Goal: Information Seeking & Learning: Understand process/instructions

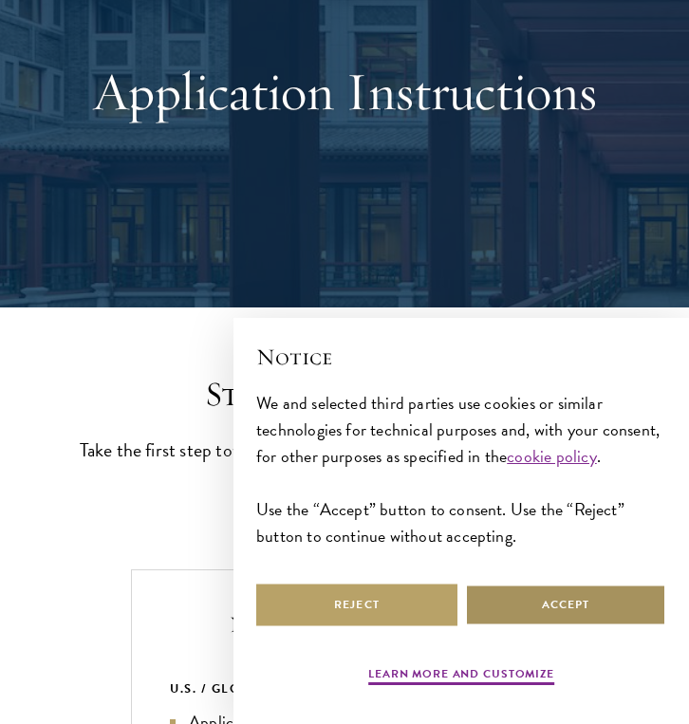
click at [496, 621] on button "Accept" at bounding box center [565, 605] width 201 height 43
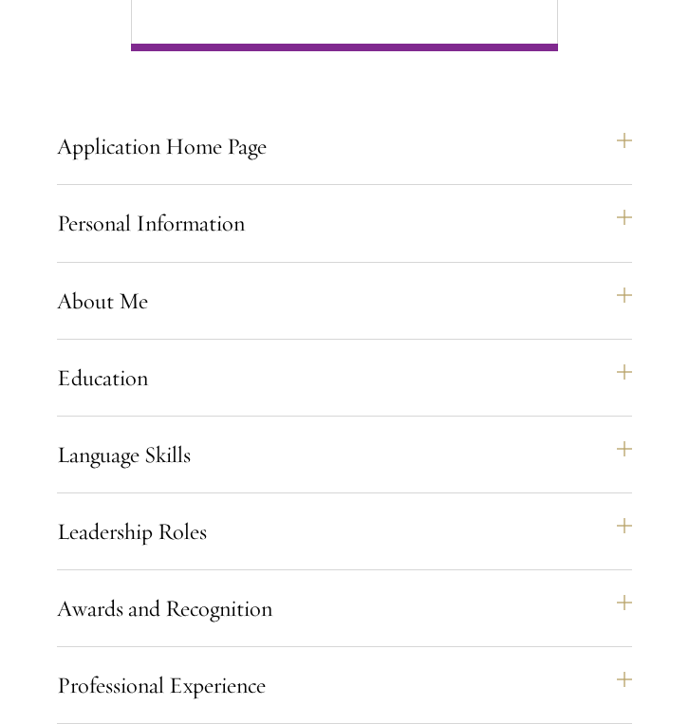
scroll to position [1382, 0]
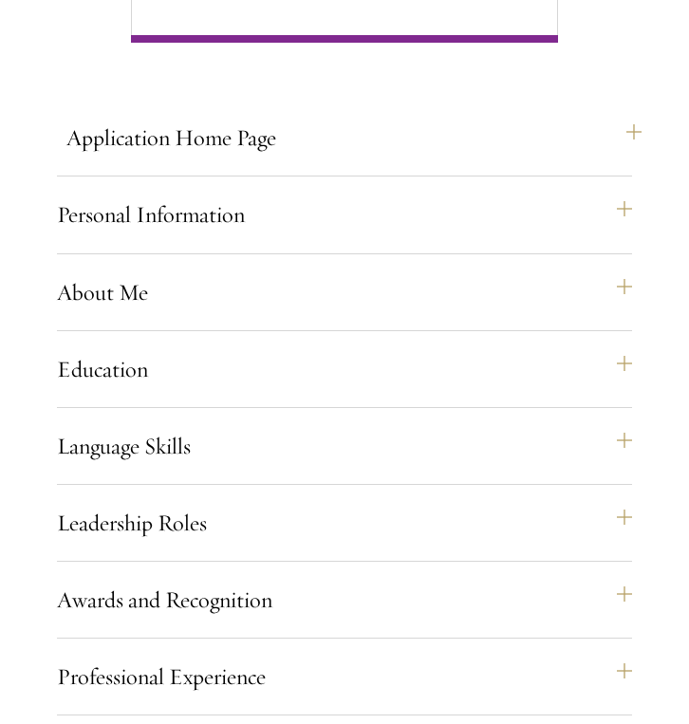
click at [318, 148] on button "Application Home Page" at bounding box center [353, 138] width 575 height 46
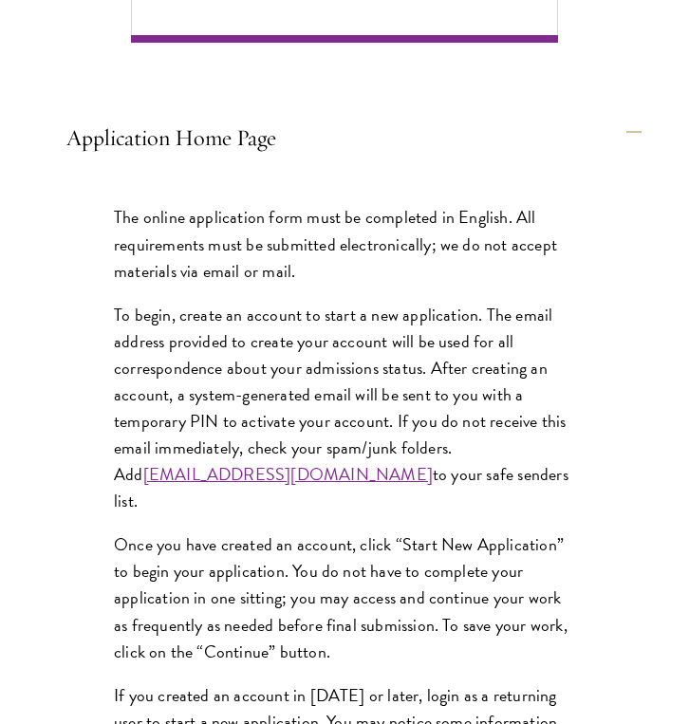
click at [317, 148] on button "Application Home Page" at bounding box center [353, 138] width 575 height 46
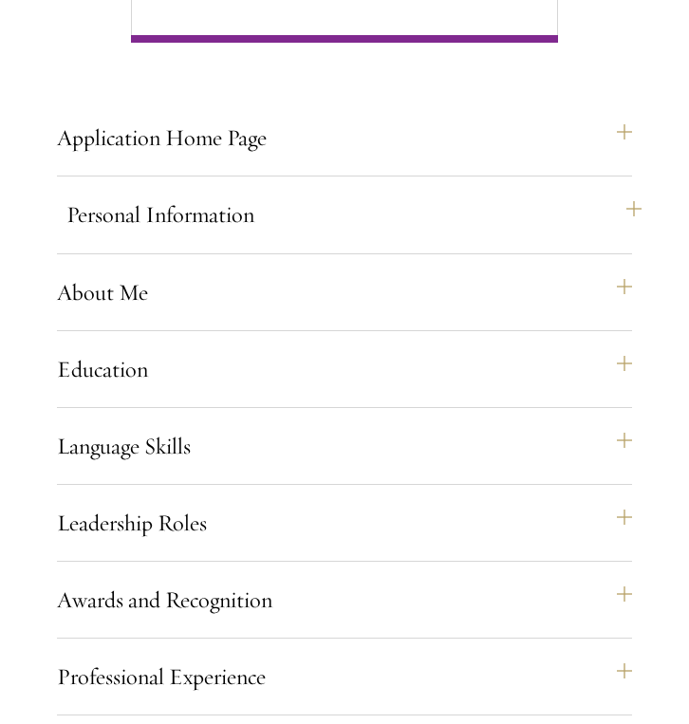
click at [305, 218] on button "Personal Information" at bounding box center [353, 215] width 575 height 46
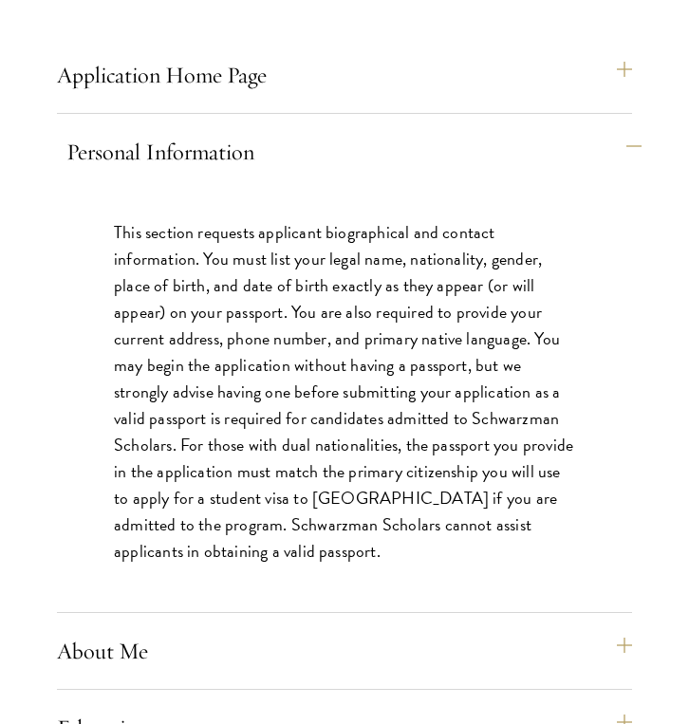
scroll to position [1451, 0]
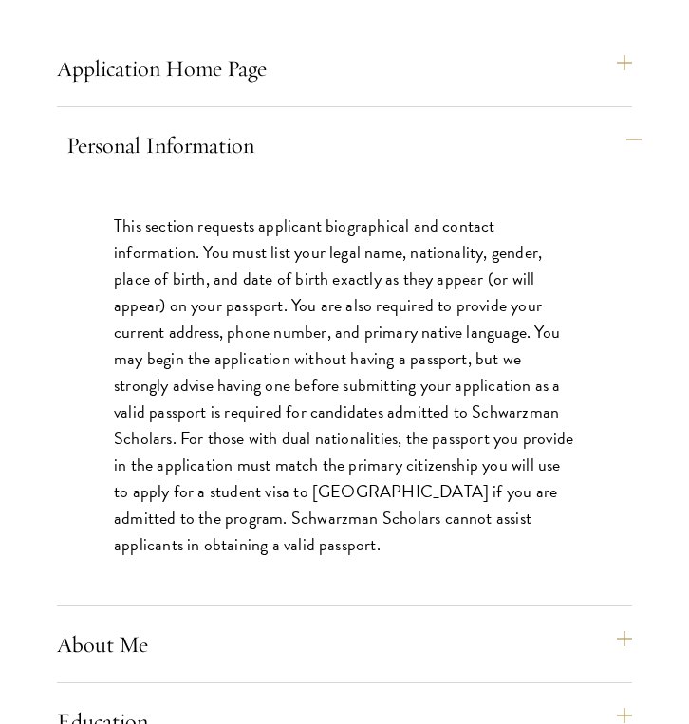
click at [308, 158] on button "Personal Information" at bounding box center [353, 145] width 575 height 46
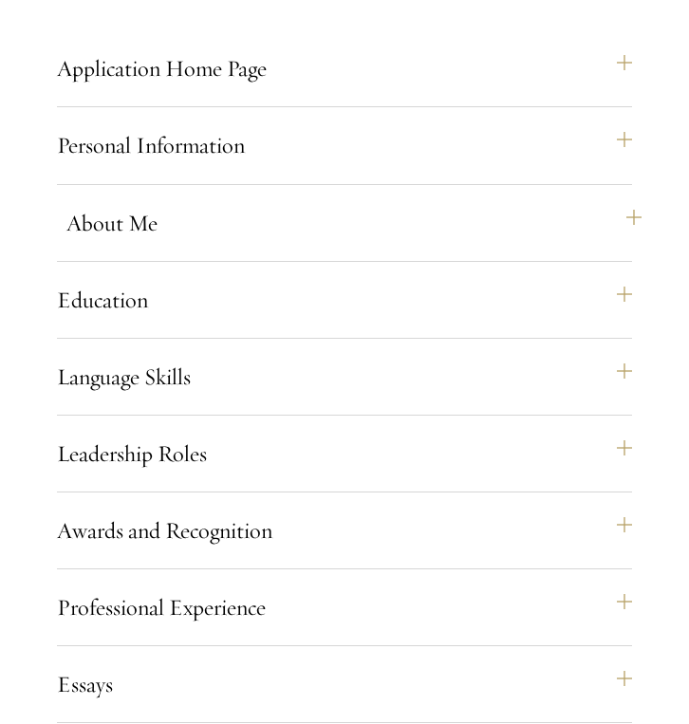
click at [279, 232] on button "About Me" at bounding box center [353, 223] width 575 height 46
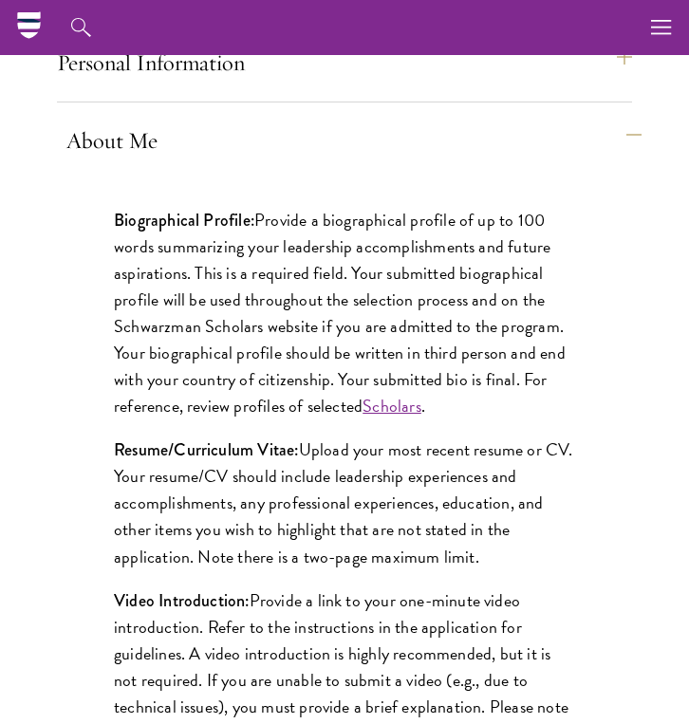
scroll to position [1532, 0]
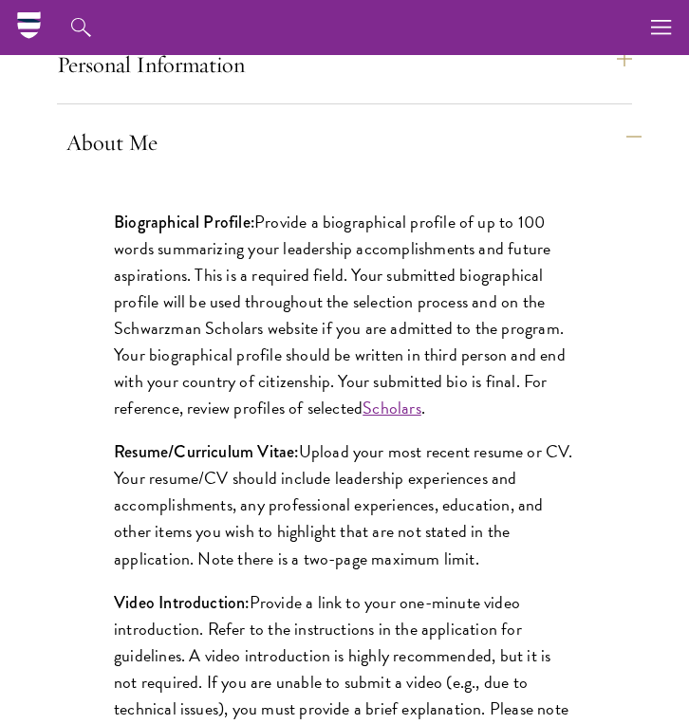
click at [254, 140] on button "About Me" at bounding box center [353, 143] width 575 height 46
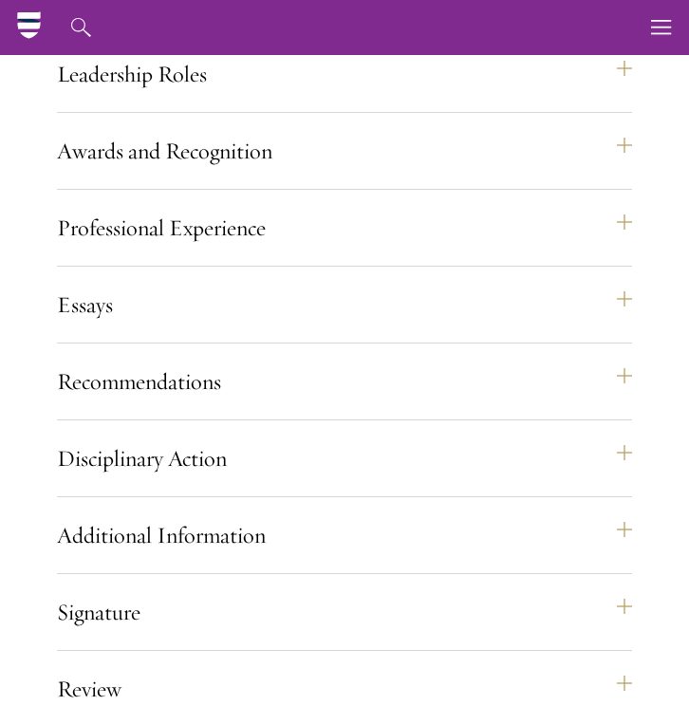
scroll to position [1821, 0]
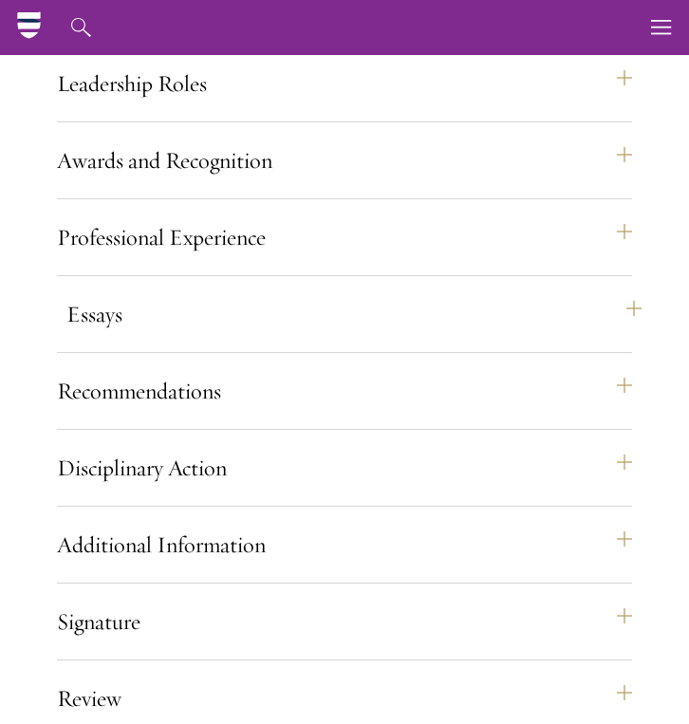
click at [289, 319] on button "Essays" at bounding box center [353, 314] width 575 height 46
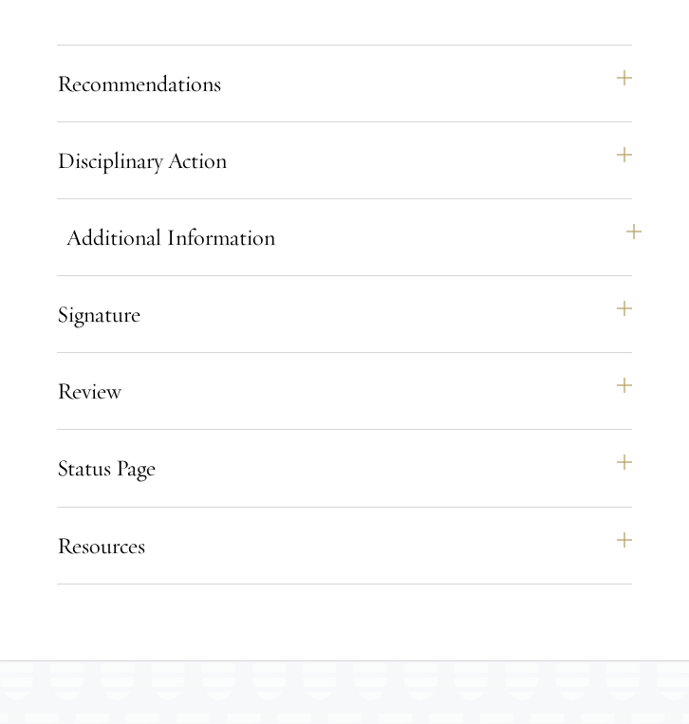
scroll to position [2694, 0]
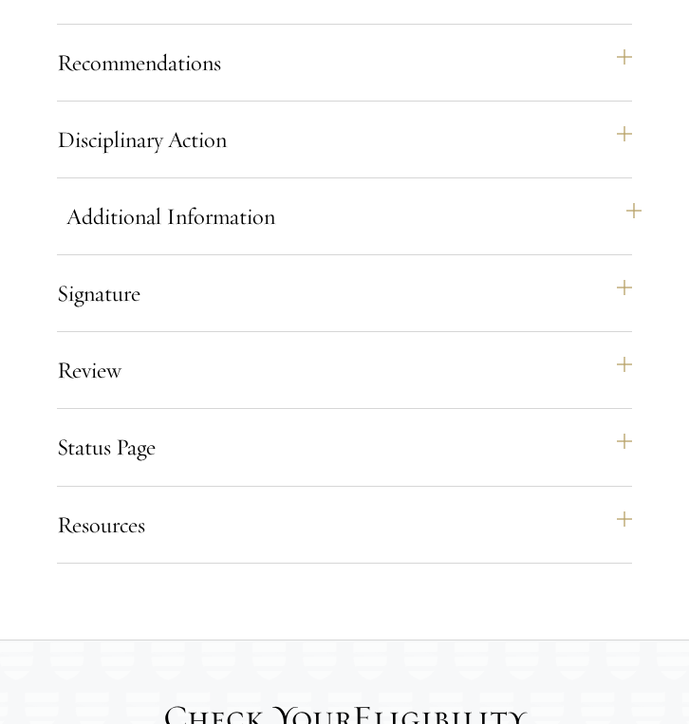
click at [624, 214] on button "Additional Information" at bounding box center [353, 217] width 575 height 46
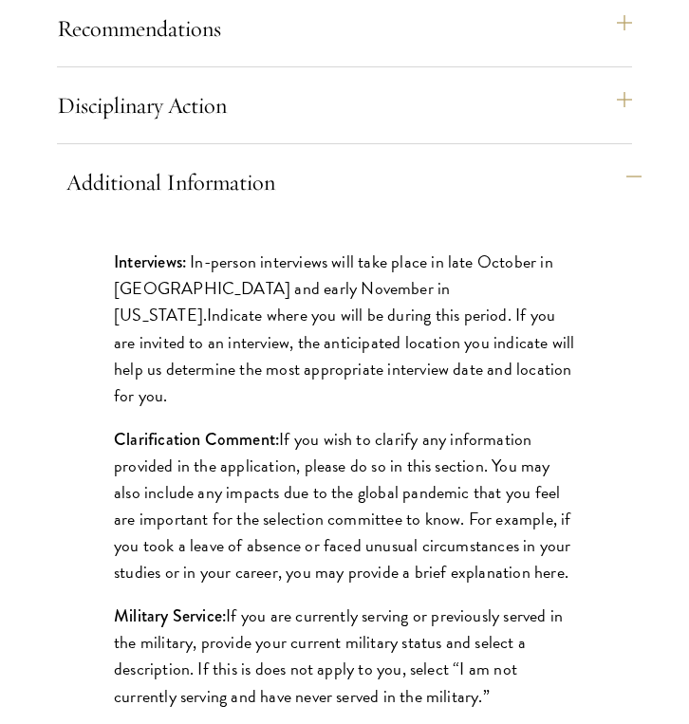
scroll to position [2185, 0]
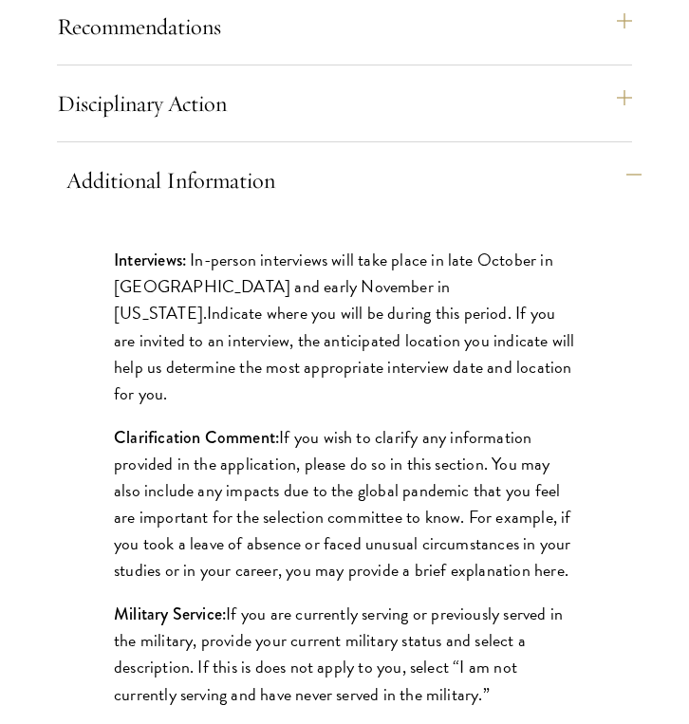
click at [625, 174] on button "Additional Information" at bounding box center [353, 181] width 575 height 46
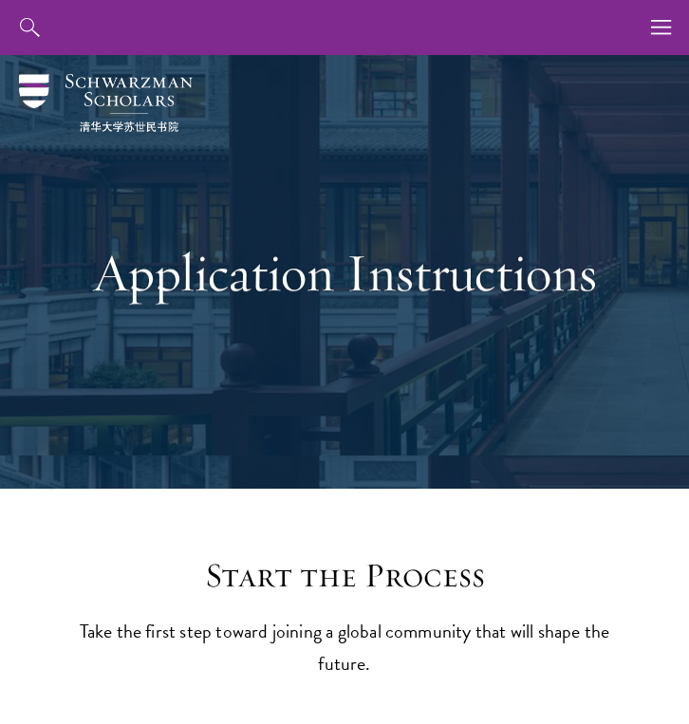
scroll to position [0, 0]
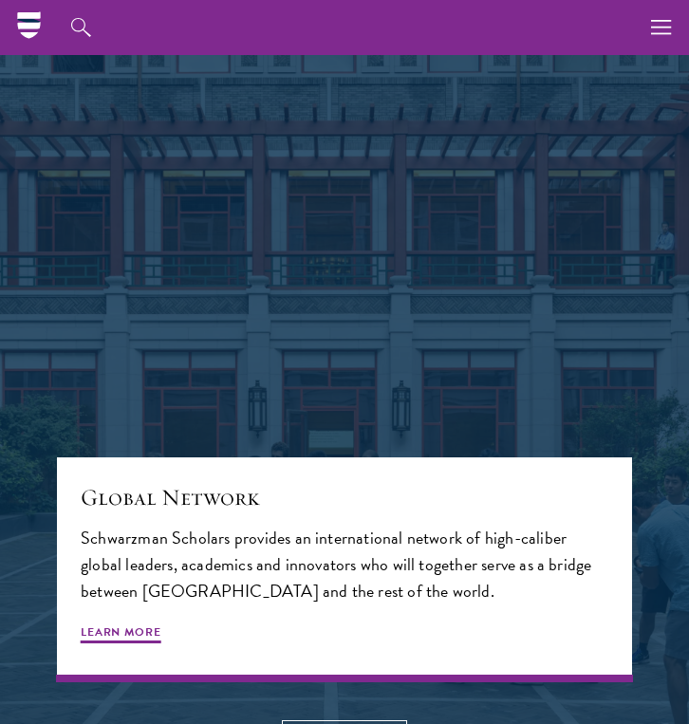
scroll to position [2976, 0]
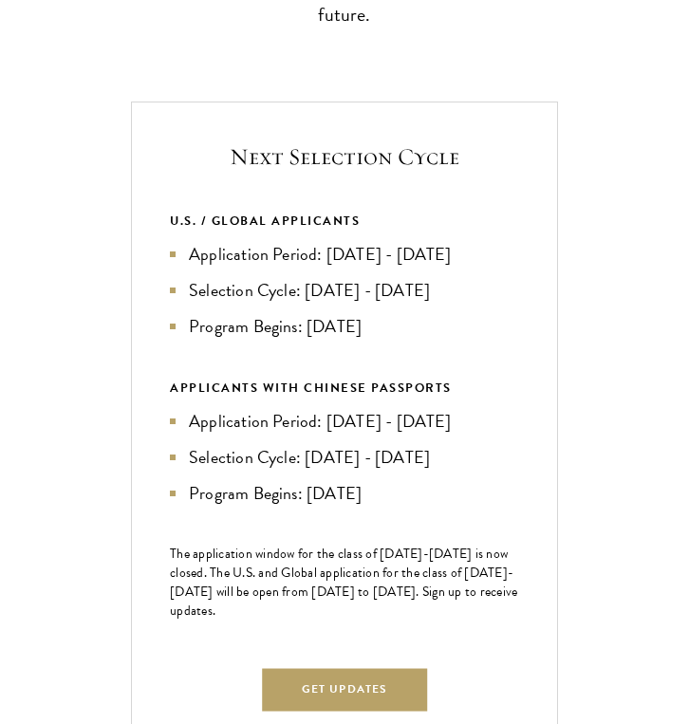
scroll to position [942, 0]
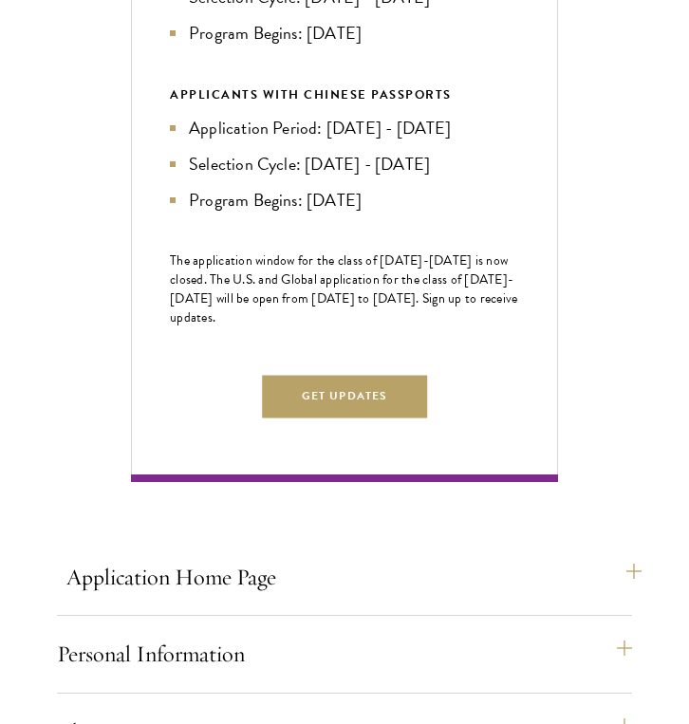
click at [231, 576] on button "Application Home Page" at bounding box center [353, 577] width 575 height 46
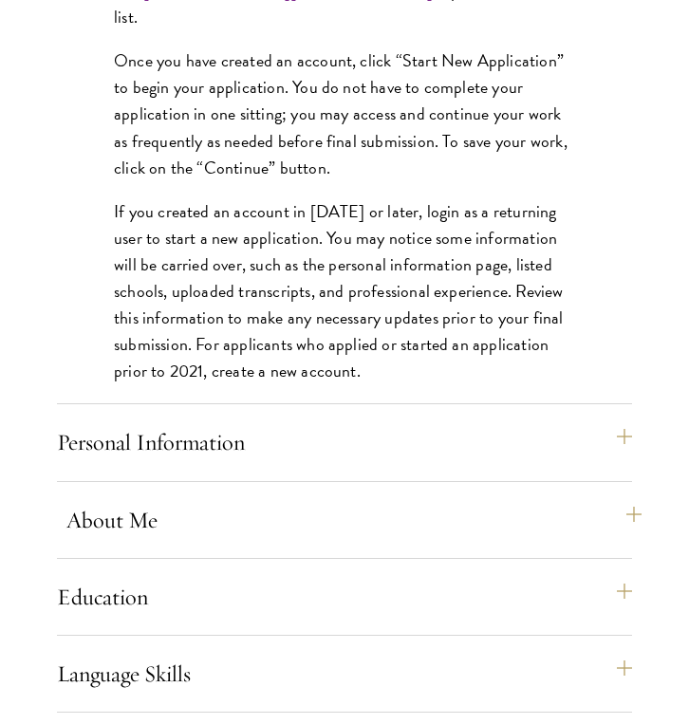
scroll to position [1912, 0]
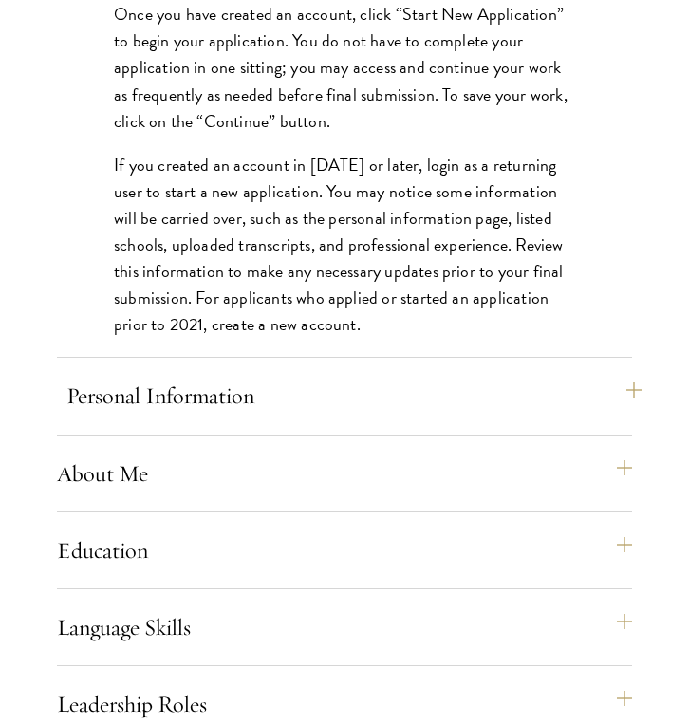
click at [314, 377] on button "Personal Information" at bounding box center [353, 396] width 575 height 46
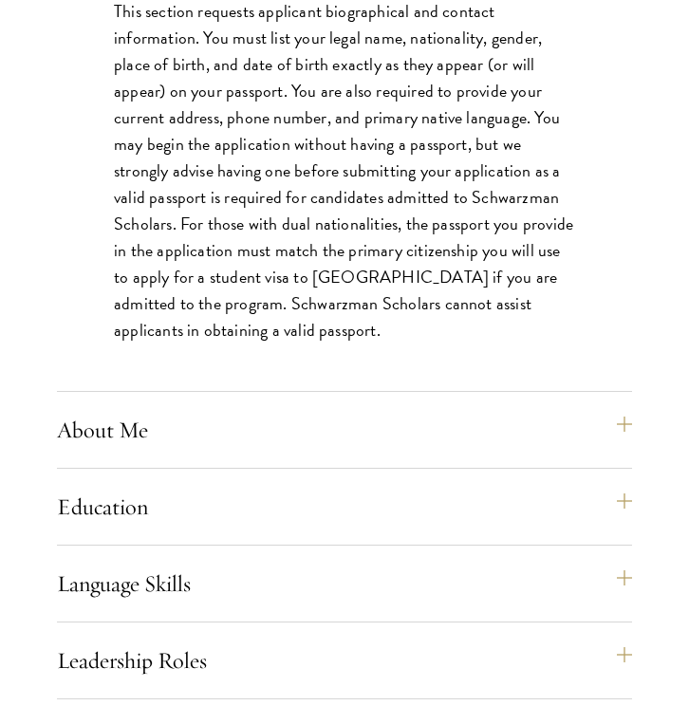
scroll to position [1675, 0]
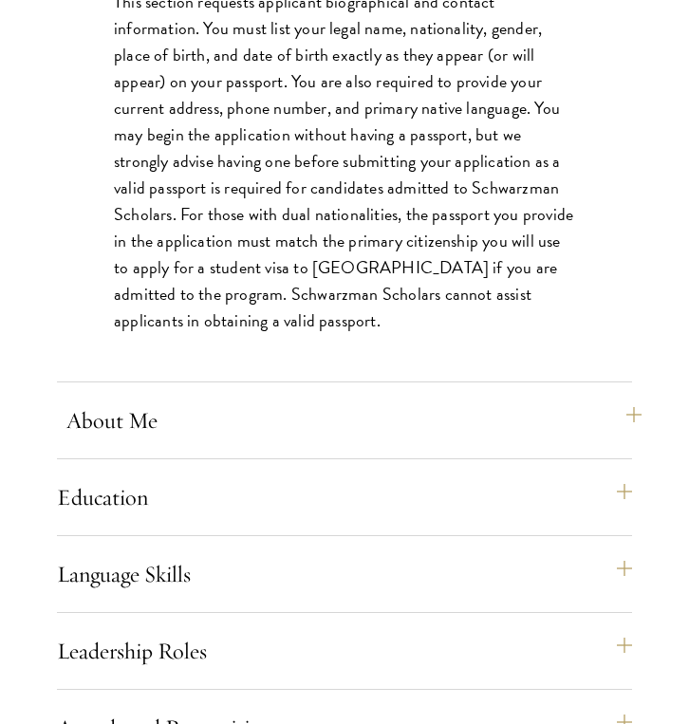
click at [304, 415] on button "About Me" at bounding box center [353, 421] width 575 height 46
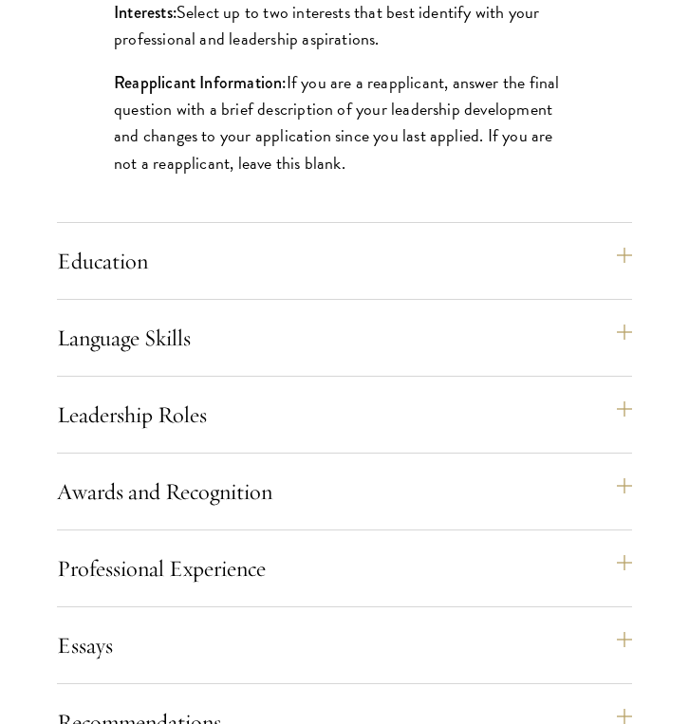
scroll to position [2334, 0]
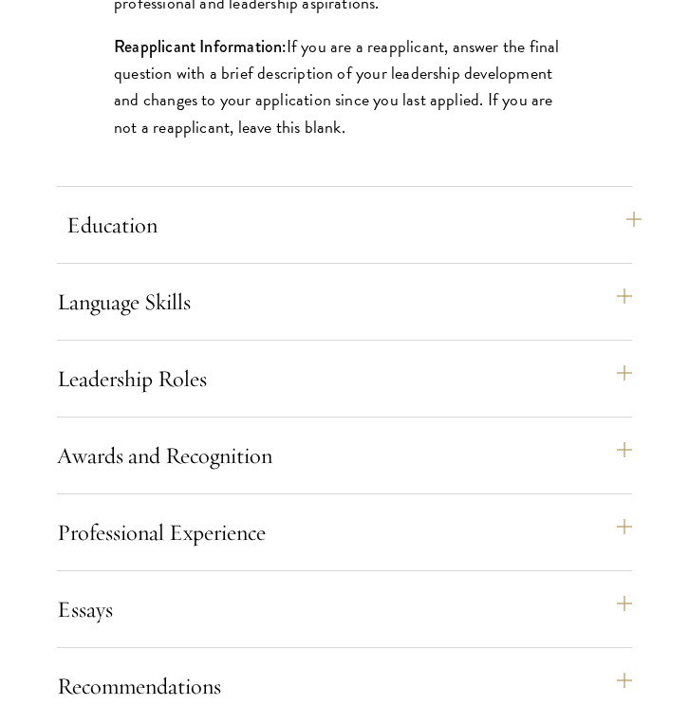
click at [315, 228] on button "Education" at bounding box center [353, 225] width 575 height 46
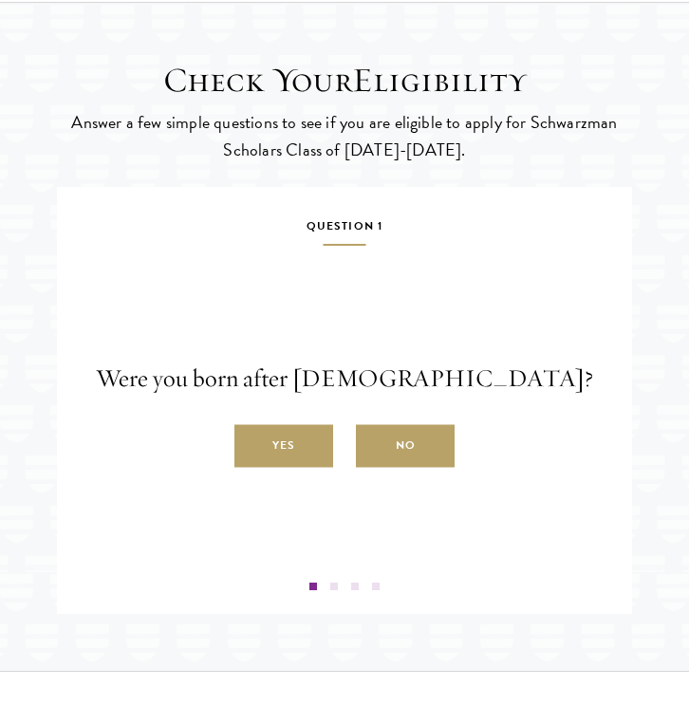
scroll to position [4730, 0]
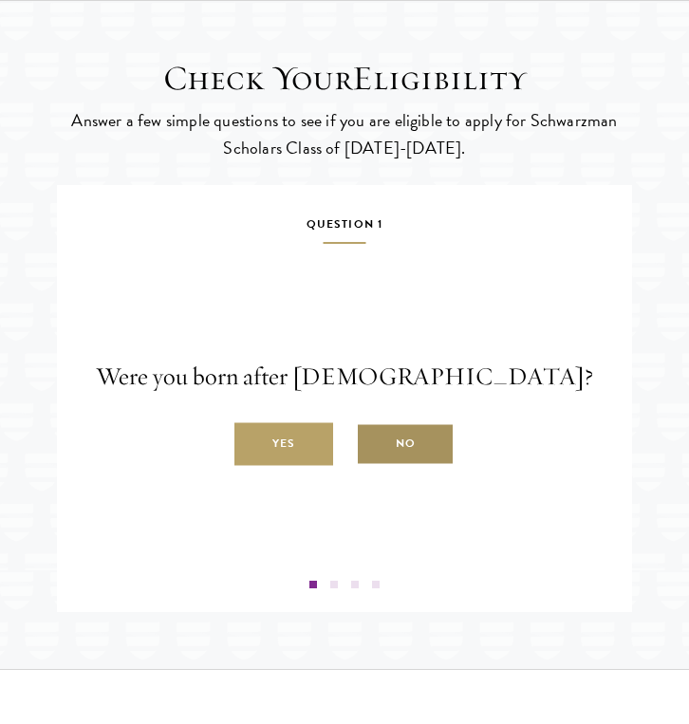
click at [410, 454] on label "No" at bounding box center [405, 444] width 99 height 43
click at [373, 442] on input "No" at bounding box center [364, 433] width 17 height 17
